Goal: Transaction & Acquisition: Purchase product/service

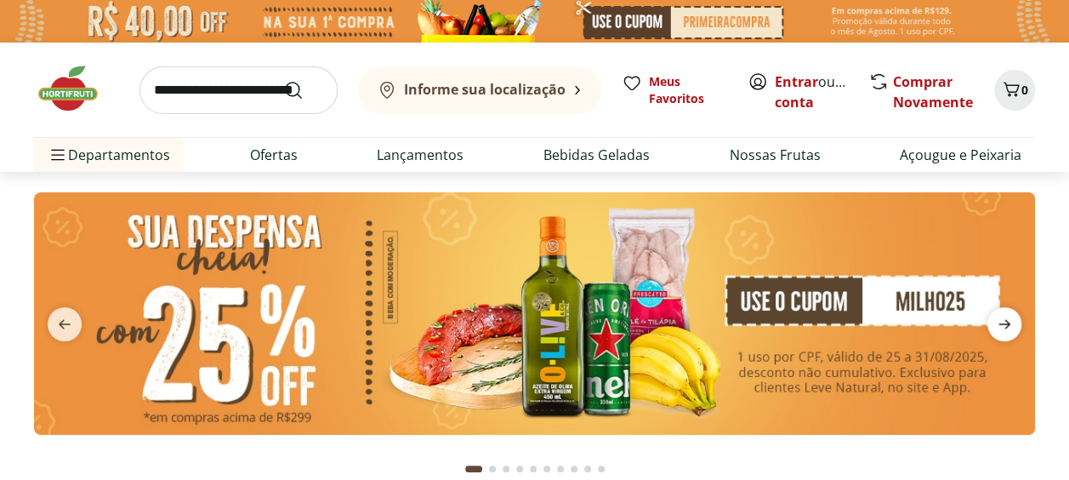
click at [1013, 322] on icon "next" at bounding box center [1004, 324] width 20 height 20
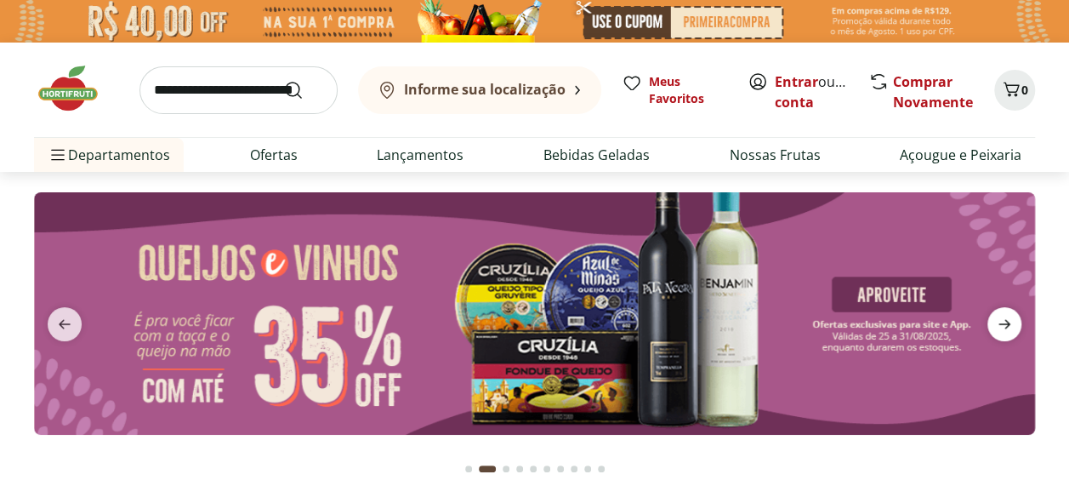
click at [1013, 322] on icon "next" at bounding box center [1004, 324] width 20 height 20
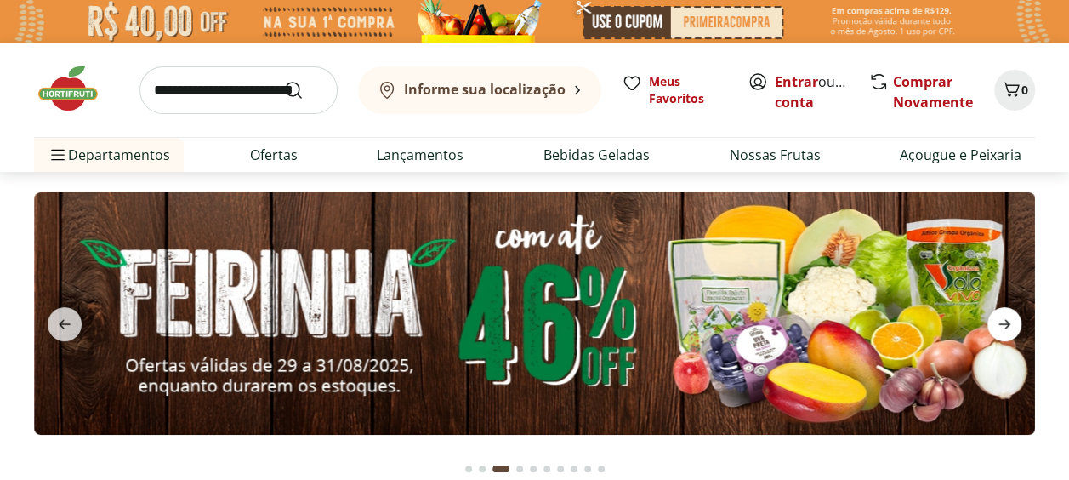
click at [1002, 327] on icon "next" at bounding box center [1004, 324] width 20 height 20
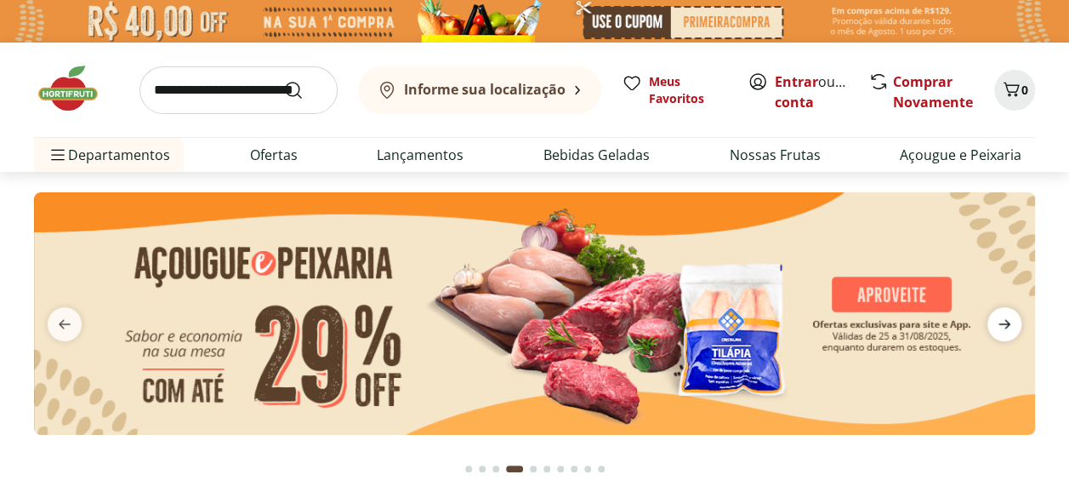
click at [1002, 327] on icon "next" at bounding box center [1004, 324] width 20 height 20
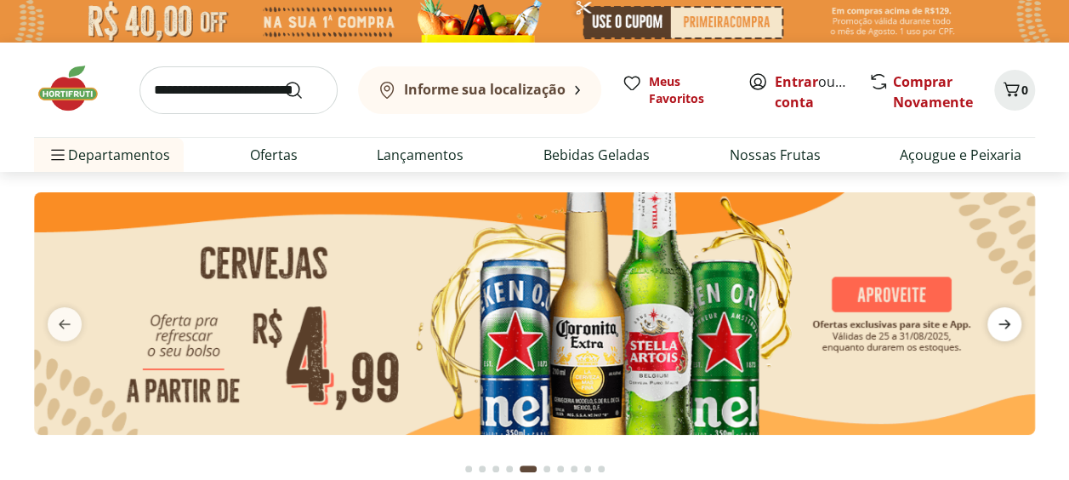
click at [1002, 327] on icon "next" at bounding box center [1004, 324] width 20 height 20
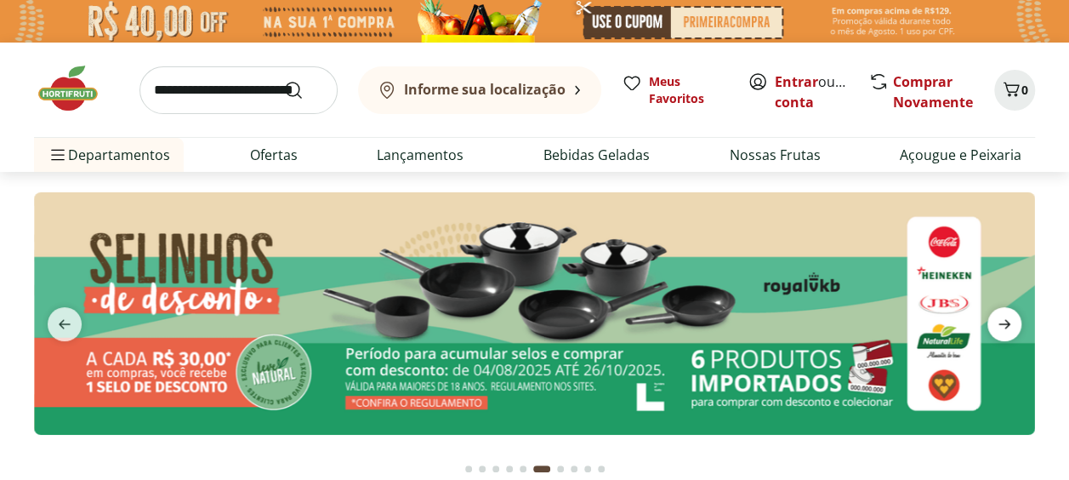
click at [1003, 321] on icon "next" at bounding box center [1004, 324] width 20 height 20
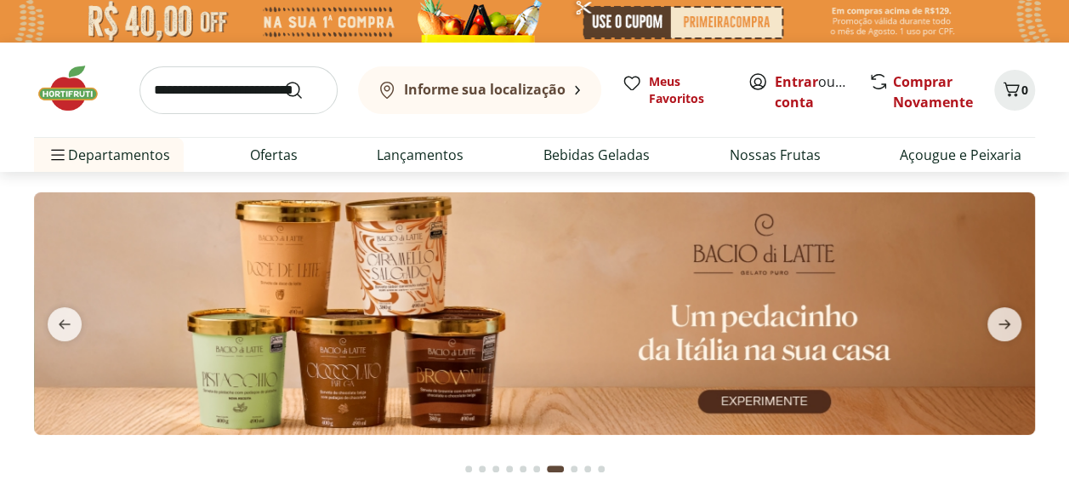
click at [240, 95] on input "search" at bounding box center [238, 90] width 198 height 48
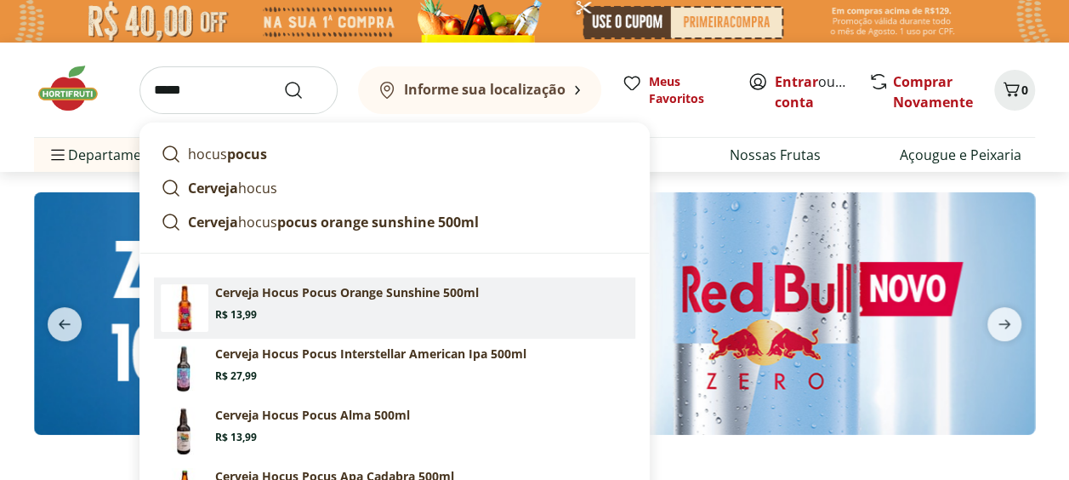
click at [241, 287] on p "Cerveja Hocus Pocus Orange Sunshine 500ml" at bounding box center [347, 292] width 264 height 17
type input "**********"
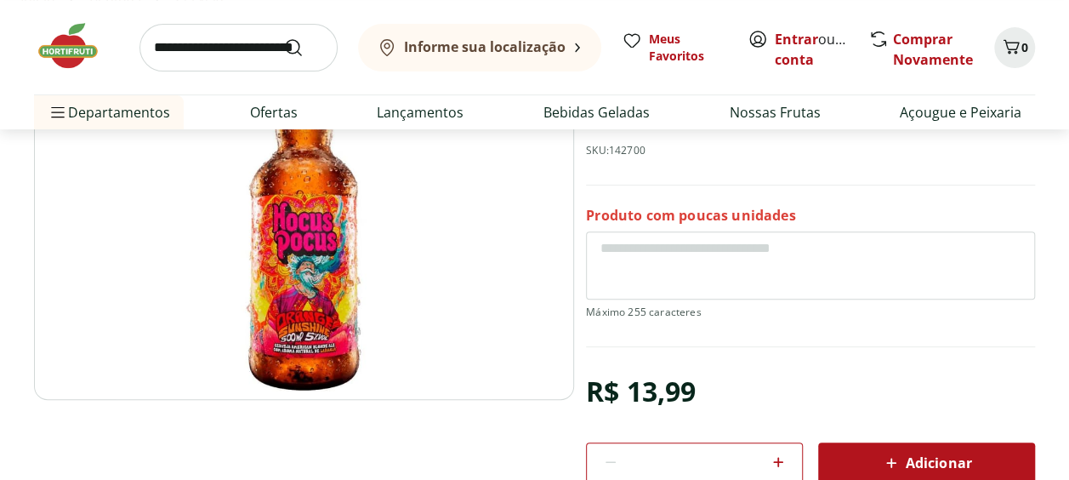
scroll to position [191, 0]
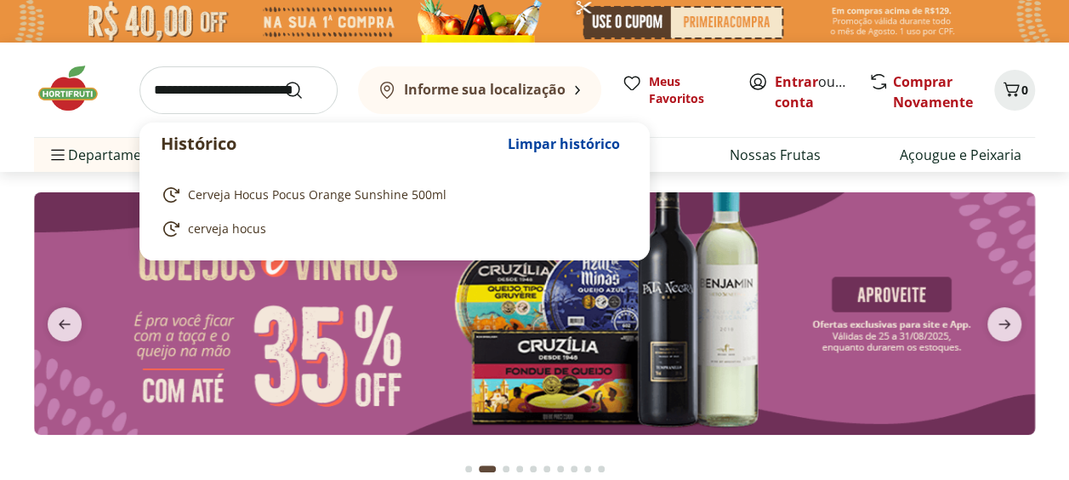
click at [207, 94] on input "search" at bounding box center [238, 90] width 198 height 48
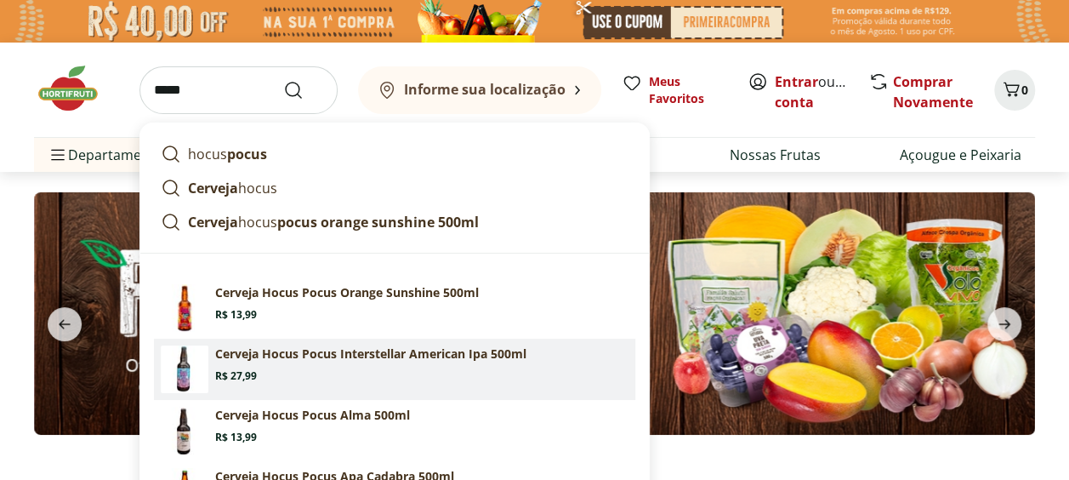
click at [279, 358] on p "Cerveja Hocus Pocus Interstellar American Ipa 500ml" at bounding box center [370, 353] width 311 height 17
type input "**********"
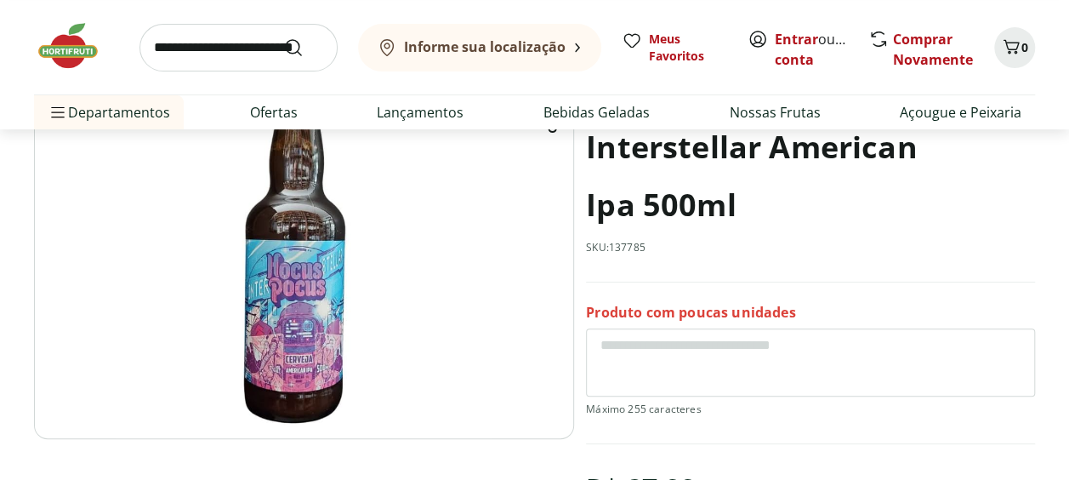
scroll to position [148, 0]
